Goal: Transaction & Acquisition: Purchase product/service

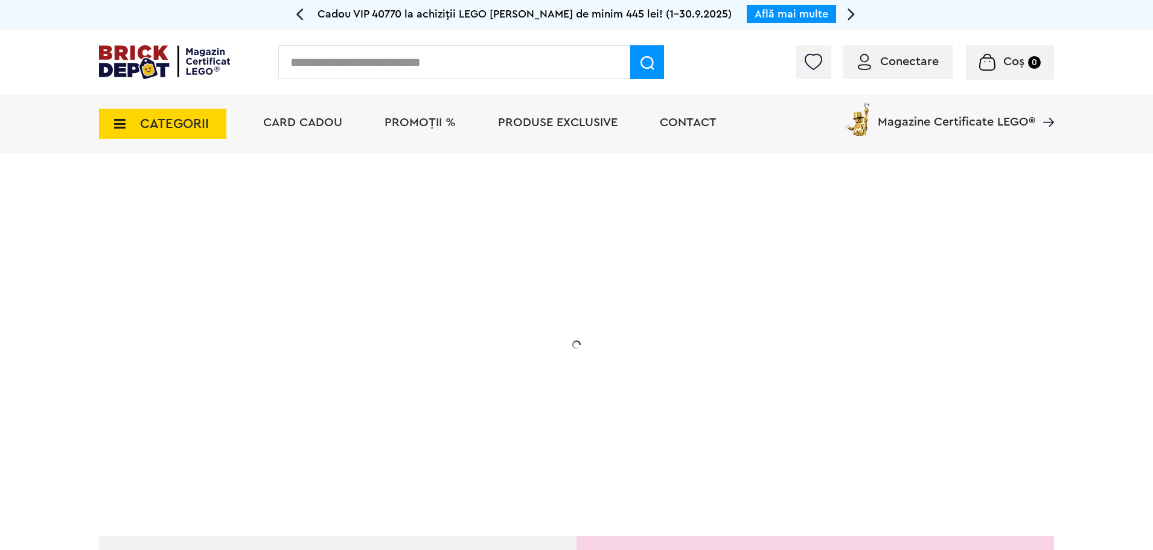
click at [162, 121] on span "CATEGORII" at bounding box center [174, 123] width 69 height 13
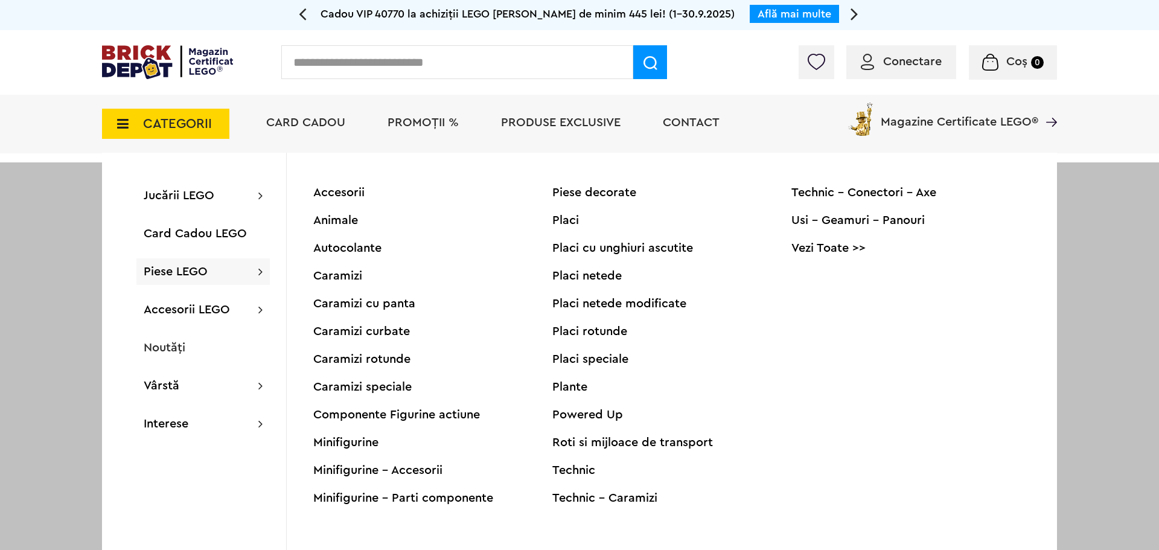
click at [172, 275] on span "Piese LEGO" at bounding box center [176, 272] width 64 height 12
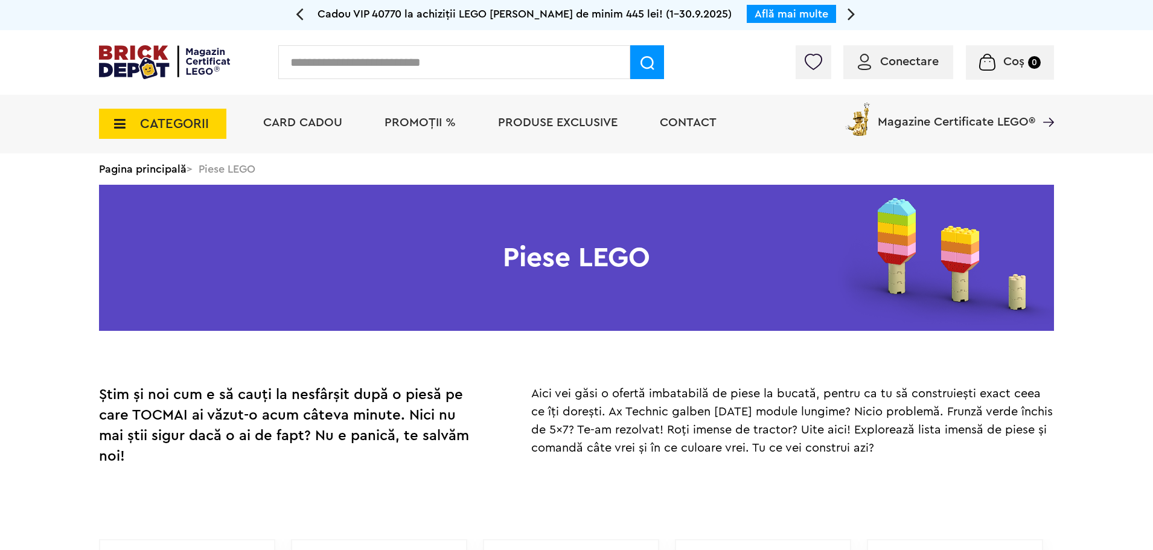
click at [477, 69] on input "text" at bounding box center [454, 62] width 352 height 34
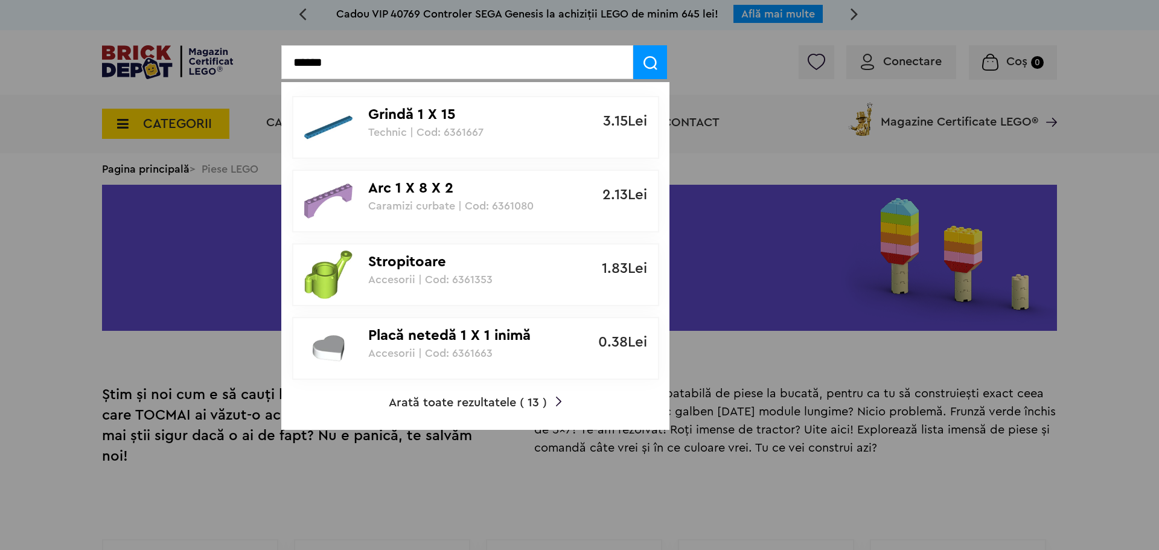
type input "*******"
